Goal: Share content

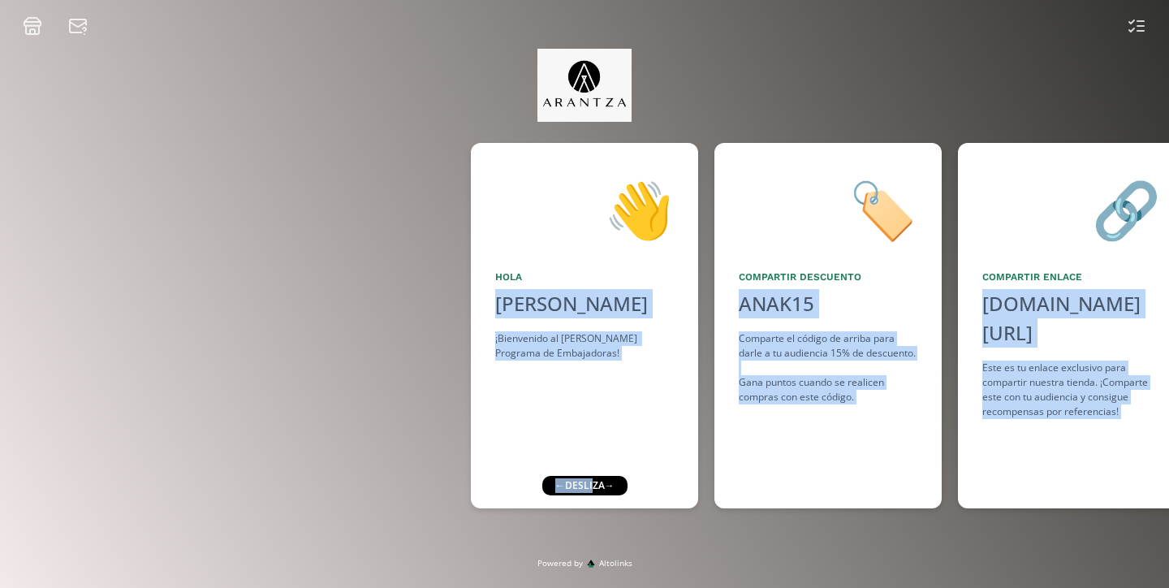
drag, startPoint x: 592, startPoint y: 483, endPoint x: 429, endPoint y: 495, distance: 162.8
click at [429, 496] on div "👋 Hola [PERSON_NAME] ¡Bienvenido al [PERSON_NAME] Programa de Embajadoras! 🏷️ C…" at bounding box center [584, 296] width 1169 height 521
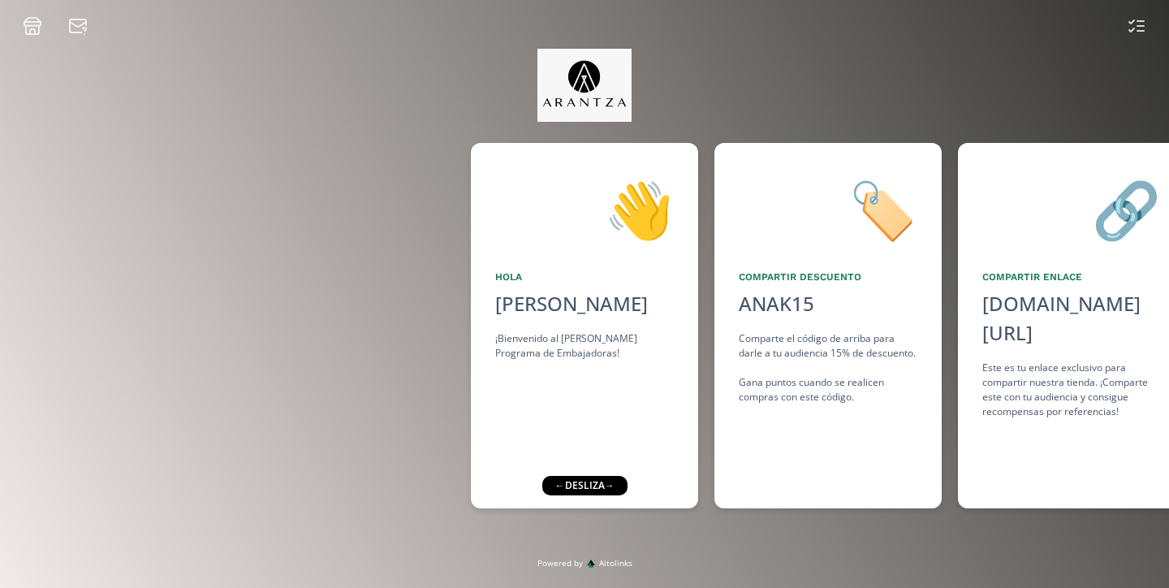
click at [615, 481] on div "← desliza →" at bounding box center [583, 485] width 85 height 19
drag, startPoint x: 617, startPoint y: 485, endPoint x: 669, endPoint y: 484, distance: 51.9
click at [674, 487] on div "👋 Hola [PERSON_NAME] ¡Bienvenido al [PERSON_NAME] Programa de Embajadoras! 🏷️ C…" at bounding box center [584, 296] width 1169 height 521
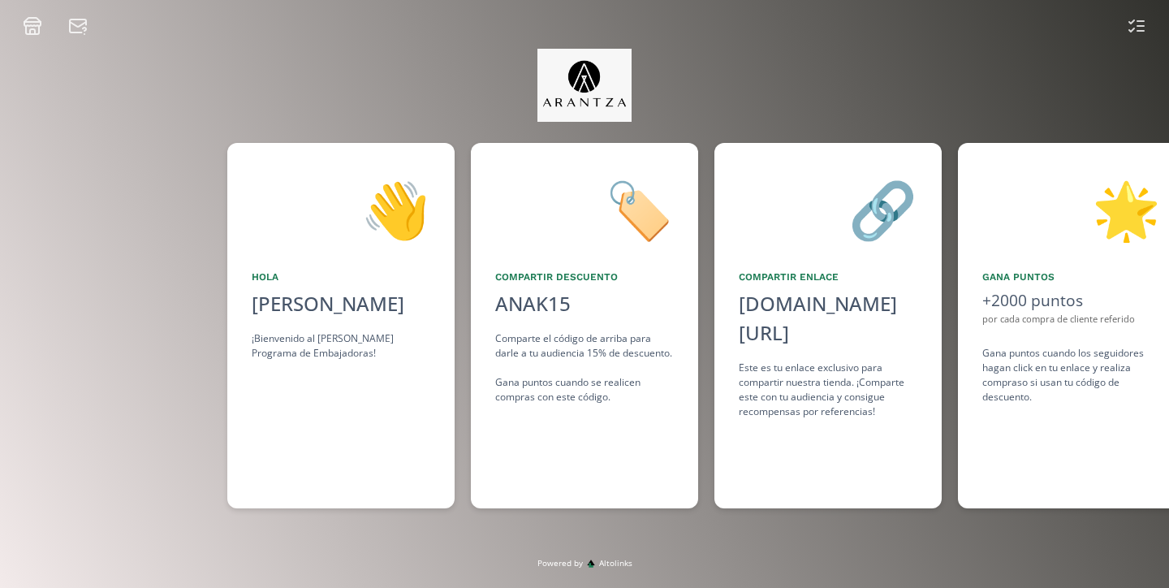
scroll to position [0, 259]
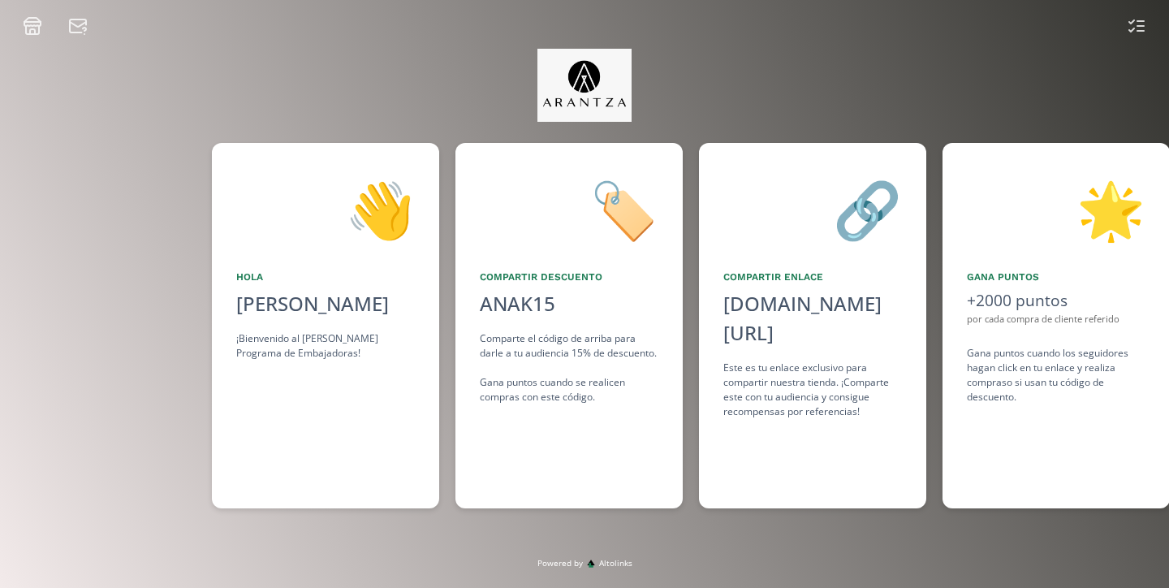
click at [677, 454] on div "🏷️ Compartir Descuento ANAK15 click to copy Comparte el código de arriba para d…" at bounding box center [568, 325] width 227 height 365
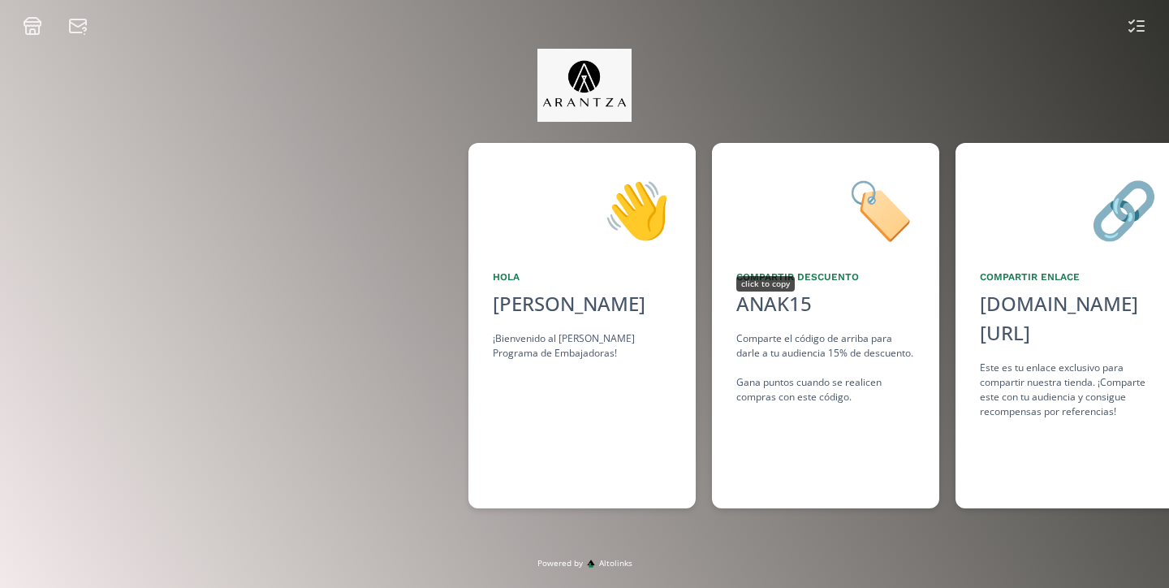
scroll to position [0, 0]
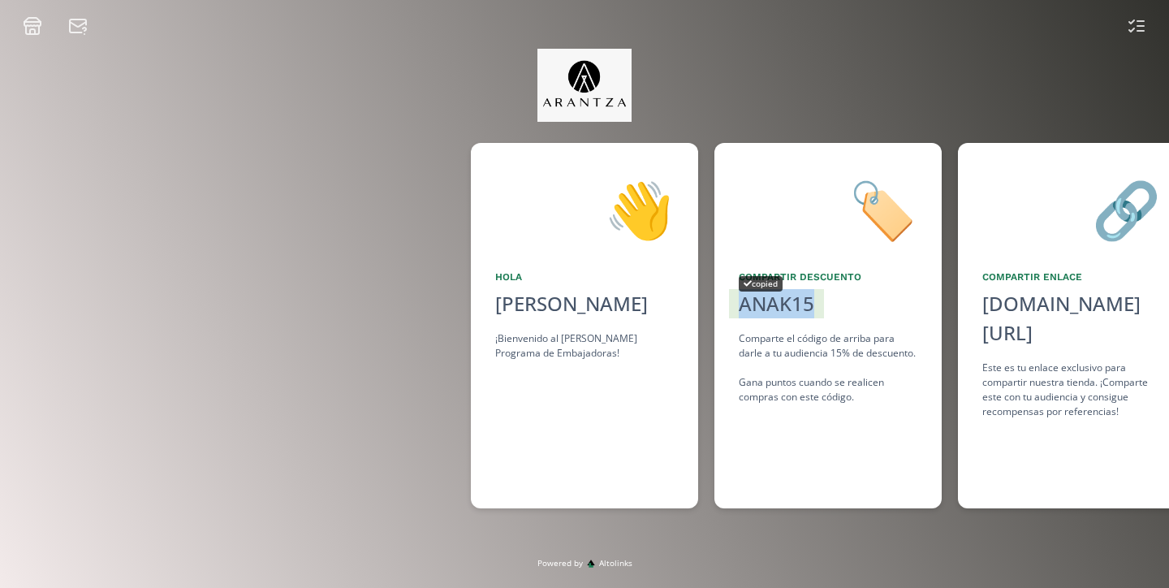
click at [747, 301] on div "ANAK15" at bounding box center [775, 303] width 75 height 29
copy div "ANAK15"
